Goal: Information Seeking & Learning: Learn about a topic

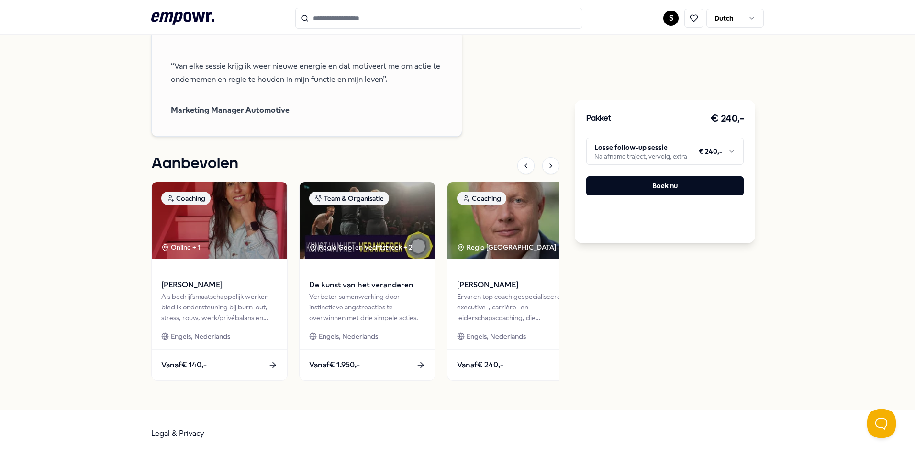
scroll to position [780, 0]
click at [271, 367] on icon at bounding box center [274, 367] width 6 height 0
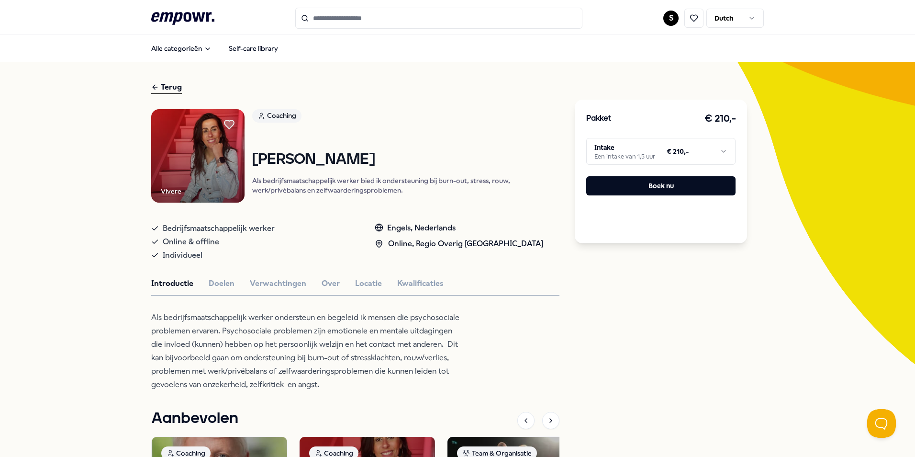
click at [215, 164] on img at bounding box center [197, 155] width 93 height 93
click at [215, 159] on img at bounding box center [197, 155] width 93 height 93
click at [215, 160] on img at bounding box center [197, 155] width 93 height 93
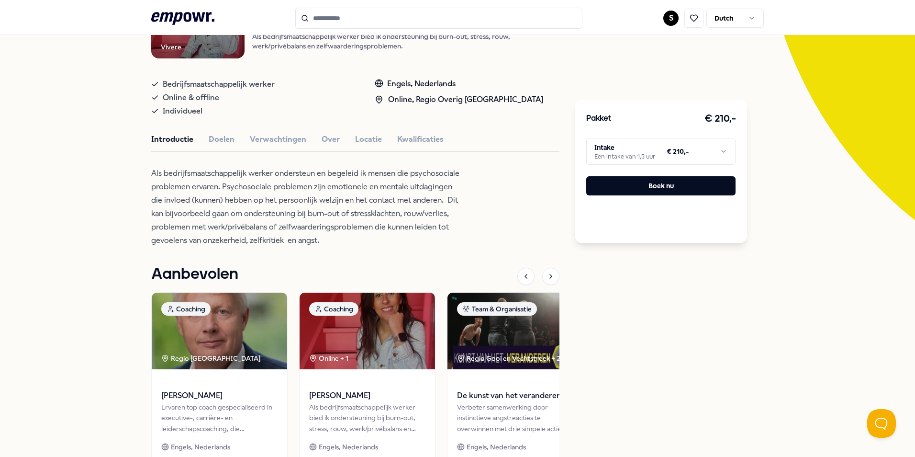
scroll to position [144, 0]
click at [227, 137] on button "Doelen" at bounding box center [222, 140] width 26 height 12
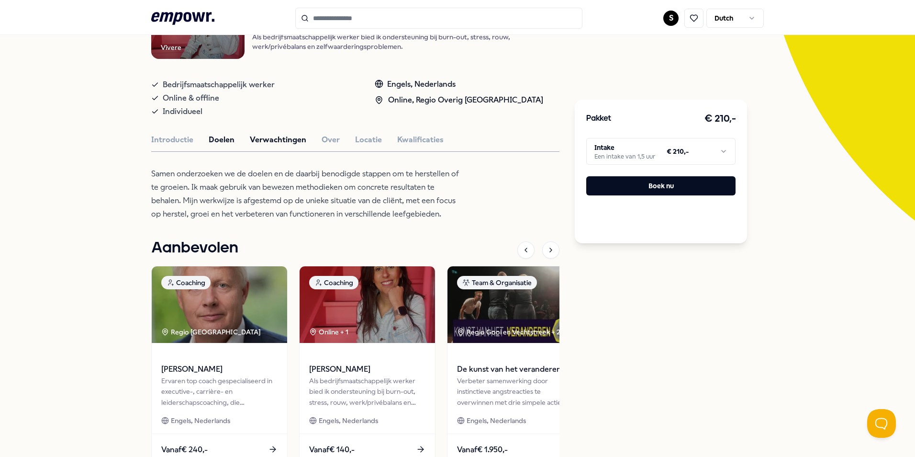
click at [255, 140] on button "Verwachtingen" at bounding box center [278, 140] width 56 height 12
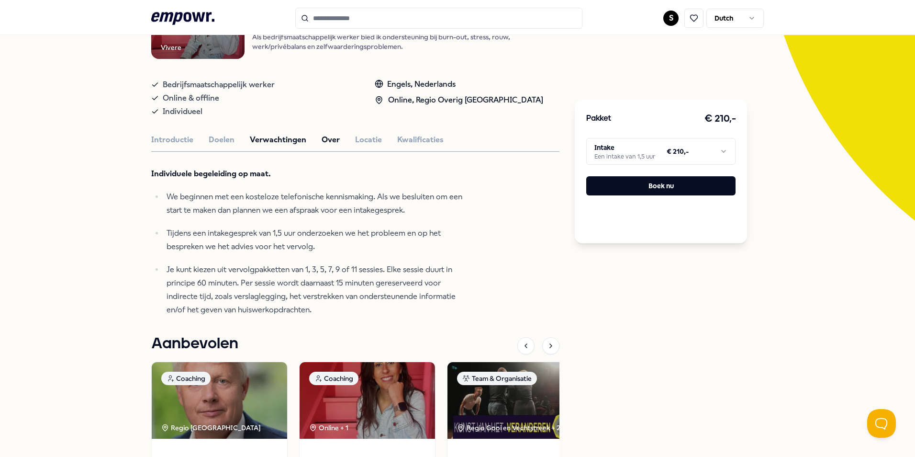
click at [322, 140] on button "Over" at bounding box center [331, 140] width 18 height 12
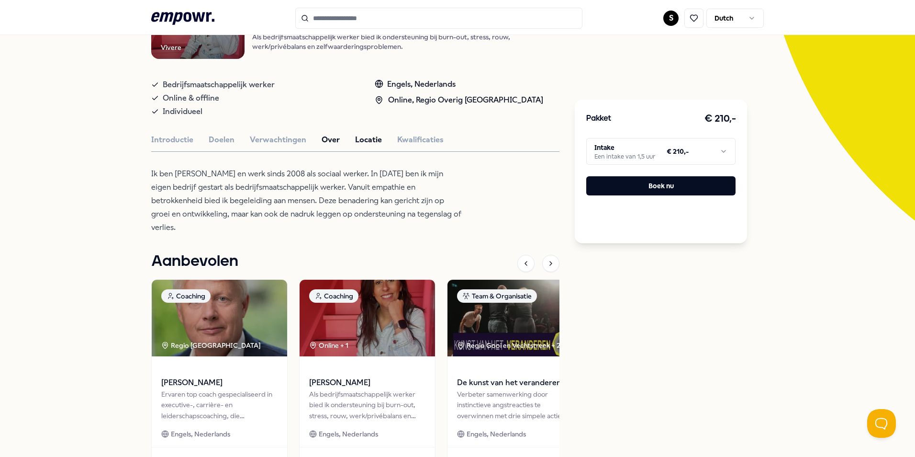
click at [360, 140] on button "Locatie" at bounding box center [368, 140] width 27 height 12
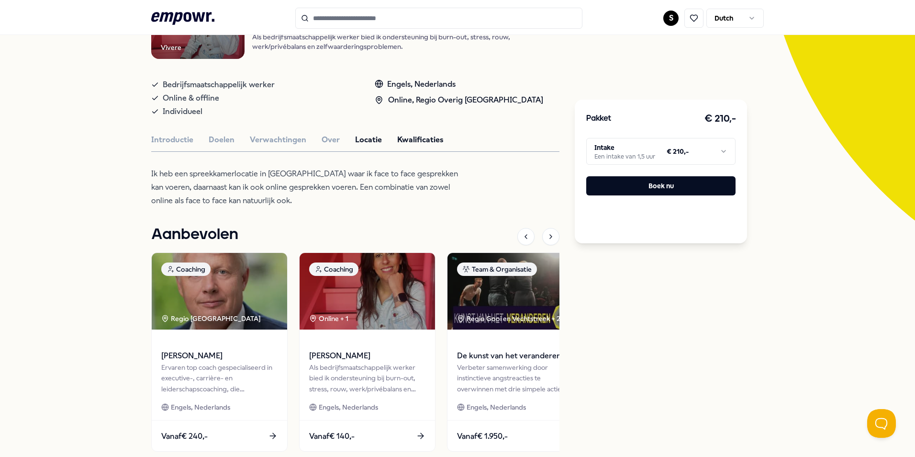
click at [398, 141] on button "Kwalificaties" at bounding box center [420, 140] width 46 height 12
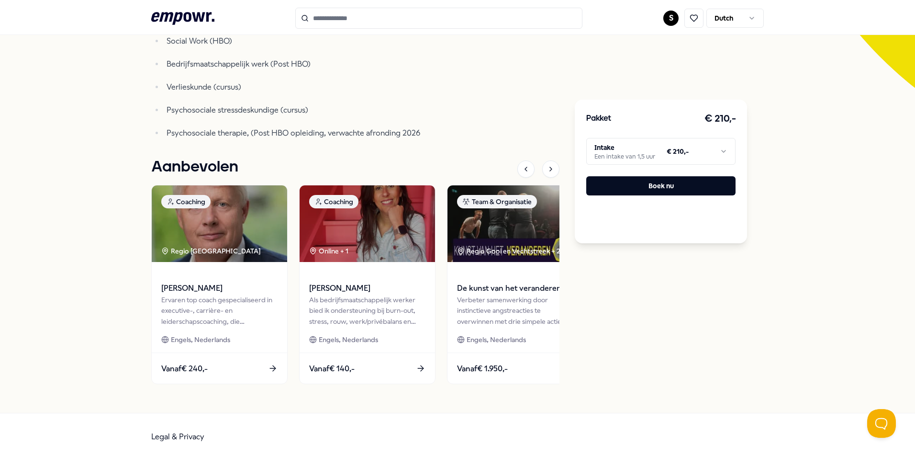
scroll to position [279, 0]
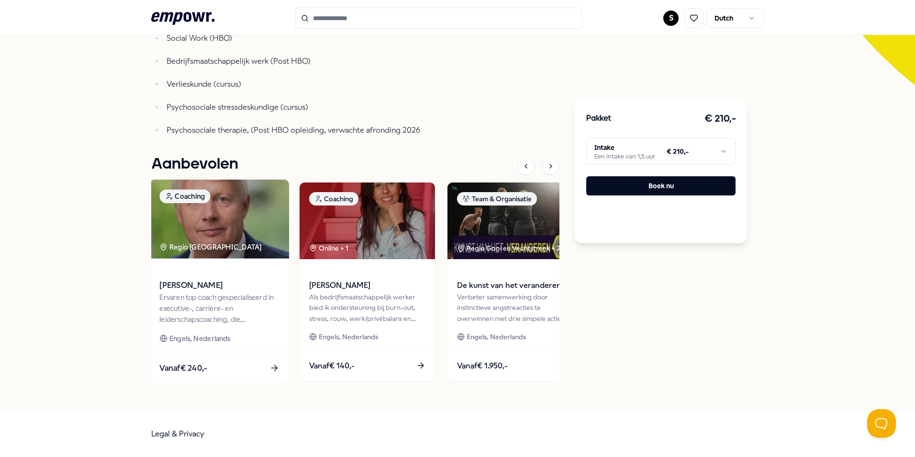
click at [205, 255] on img at bounding box center [219, 219] width 139 height 79
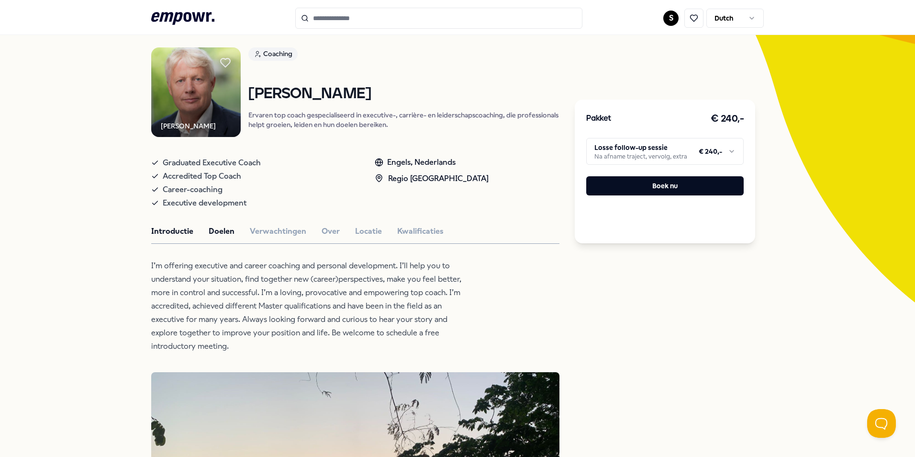
click at [225, 232] on button "Doelen" at bounding box center [222, 231] width 26 height 12
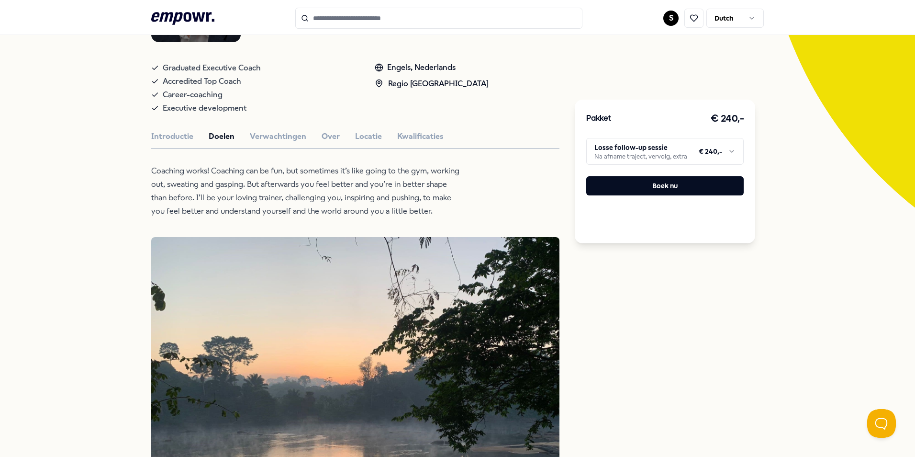
scroll to position [157, 0]
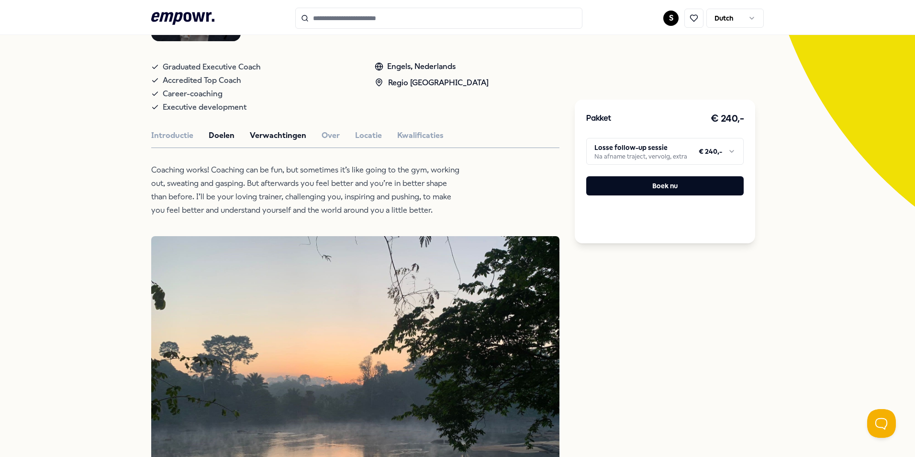
click at [291, 133] on button "Verwachtingen" at bounding box center [278, 135] width 56 height 12
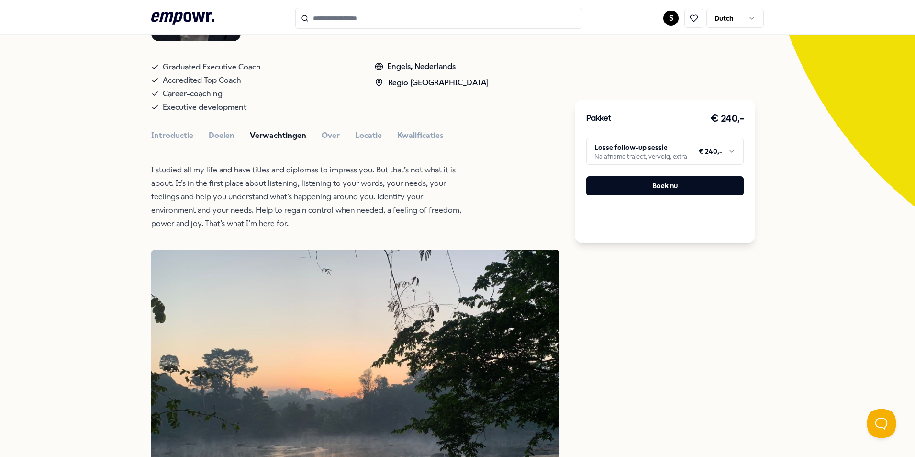
click at [334, 133] on div "Introductie Doelen Verwachtingen Over Locatie Kwalificaties" at bounding box center [355, 135] width 408 height 12
click at [330, 135] on button "Over" at bounding box center [331, 135] width 18 height 12
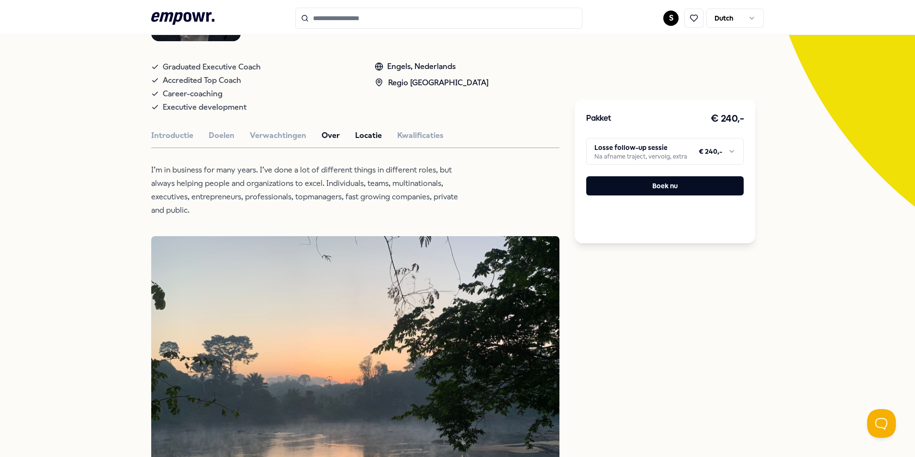
click at [355, 135] on button "Locatie" at bounding box center [368, 135] width 27 height 12
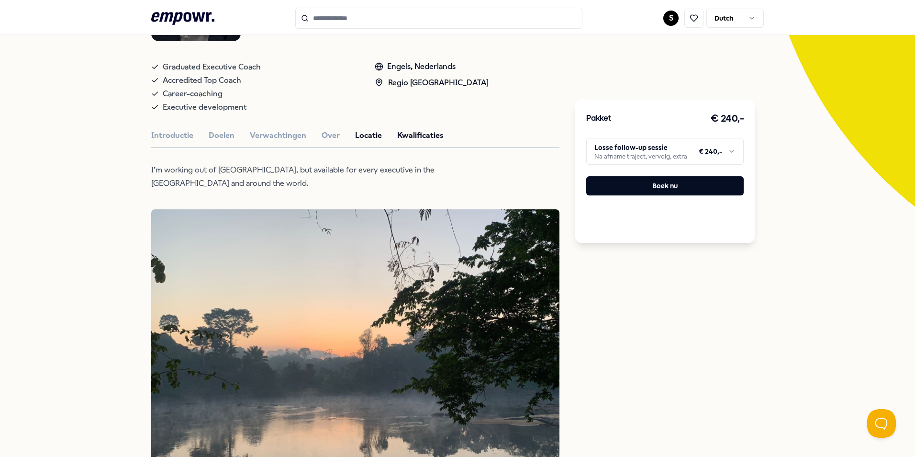
click at [403, 132] on button "Kwalificaties" at bounding box center [420, 135] width 46 height 12
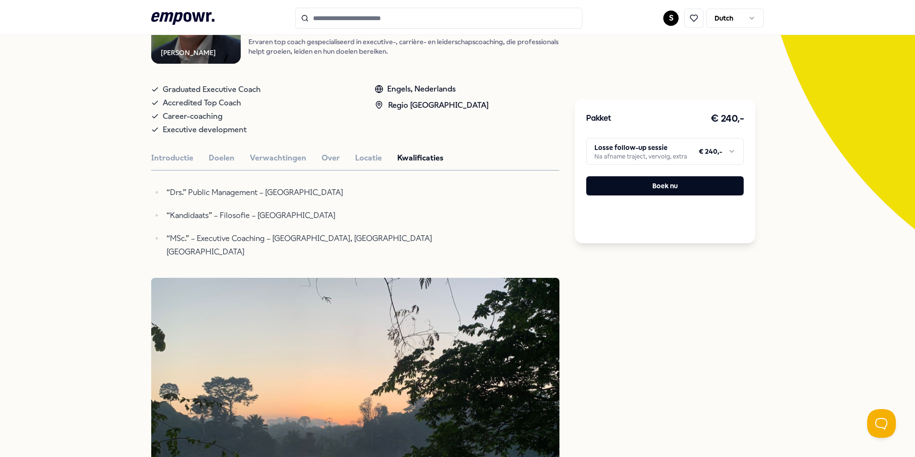
scroll to position [0, 0]
